Goal: Use online tool/utility

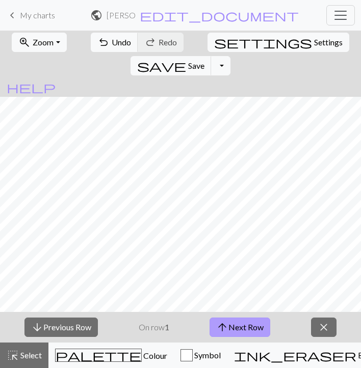
click at [242, 324] on button "arrow_upward Next Row" at bounding box center [240, 327] width 61 height 19
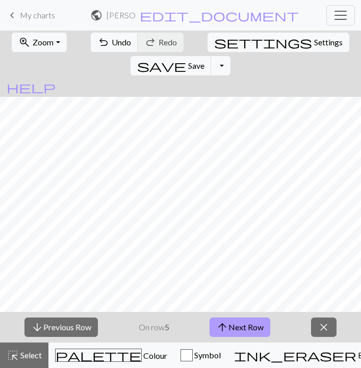
click at [242, 324] on button "arrow_upward Next Row" at bounding box center [240, 327] width 61 height 19
click at [242, 324] on button "arrow_upward Next Row" at bounding box center [242, 327] width 61 height 19
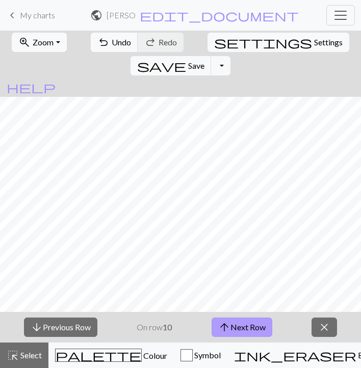
click at [242, 324] on button "arrow_upward Next Row" at bounding box center [242, 327] width 61 height 19
